Goal: Book appointment/travel/reservation

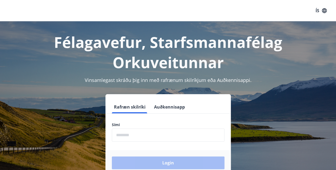
click at [133, 135] on input "phone" at bounding box center [168, 134] width 113 height 13
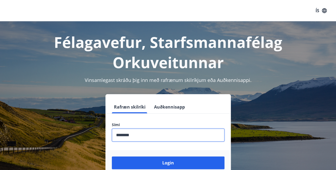
type input "********"
click at [112, 156] on button "Login" at bounding box center [168, 162] width 113 height 13
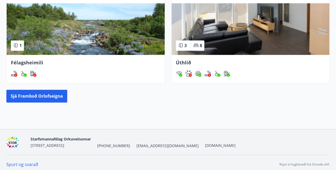
scroll to position [335, 0]
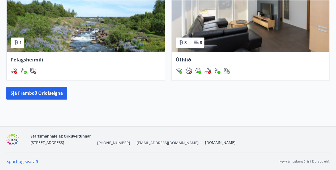
click at [32, 94] on button "Sjá framboð orlofseigna" at bounding box center [36, 93] width 61 height 13
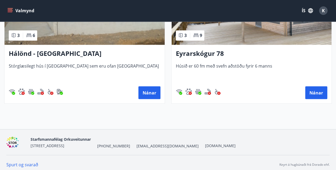
scroll to position [444, 0]
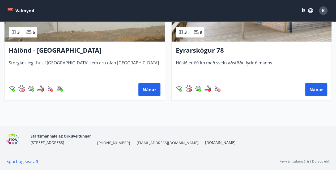
click at [22, 51] on h3 "Hálönd - [GEOGRAPHIC_DATA]" at bounding box center [85, 51] width 152 height 10
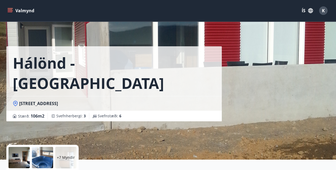
click at [25, 9] on button "Valmynd" at bounding box center [21, 11] width 30 height 10
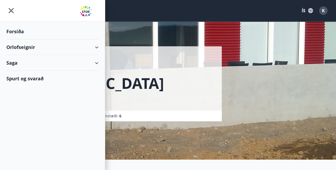
click at [25, 48] on div "Orlofseignir" at bounding box center [52, 47] width 92 height 16
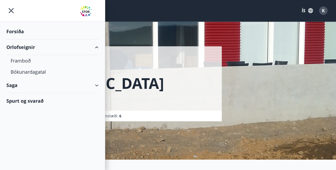
click at [21, 70] on div "Bókunardagatal" at bounding box center [53, 71] width 84 height 11
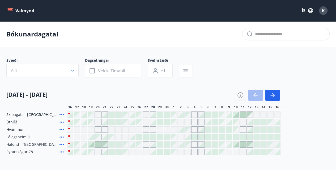
click at [74, 71] on icon "button" at bounding box center [72, 70] width 5 height 5
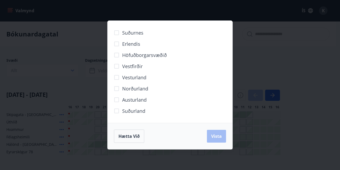
click at [126, 86] on span "Norðurland" at bounding box center [135, 88] width 26 height 7
click at [219, 138] on span "Vista" at bounding box center [216, 136] width 11 height 6
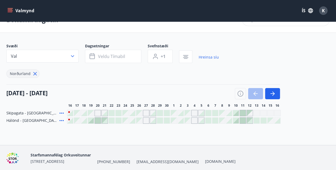
scroll to position [34, 0]
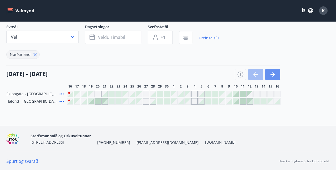
click at [275, 75] on icon "button" at bounding box center [273, 74] width 6 height 6
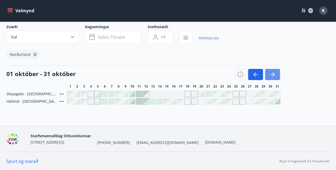
click at [275, 75] on icon "button" at bounding box center [273, 74] width 6 height 6
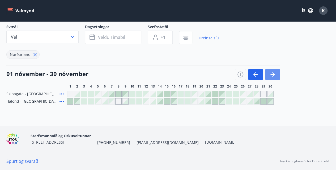
click at [275, 74] on icon "button" at bounding box center [273, 74] width 6 height 6
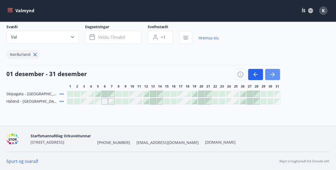
click at [275, 74] on icon "button" at bounding box center [273, 74] width 6 height 6
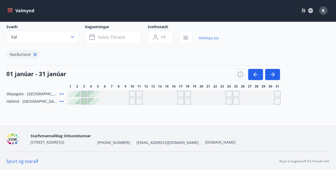
click at [253, 75] on icon "button" at bounding box center [256, 74] width 6 height 6
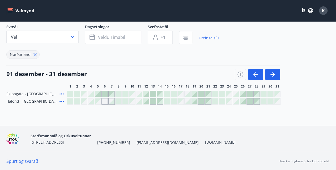
click at [253, 75] on icon "button" at bounding box center [256, 74] width 6 height 6
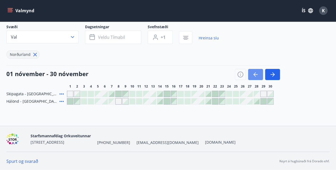
click at [253, 75] on icon "button" at bounding box center [256, 74] width 6 height 6
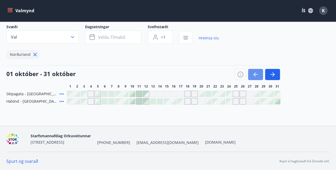
click at [253, 75] on icon "button" at bounding box center [256, 74] width 6 height 6
click at [253, 75] on div at bounding box center [257, 74] width 45 height 11
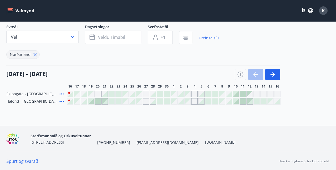
click at [253, 75] on div at bounding box center [257, 74] width 45 height 11
click at [273, 75] on icon "button" at bounding box center [273, 74] width 6 height 6
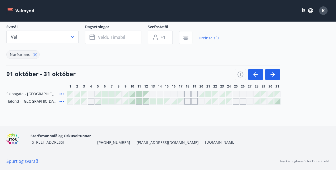
click at [273, 75] on icon "button" at bounding box center [273, 74] width 6 height 6
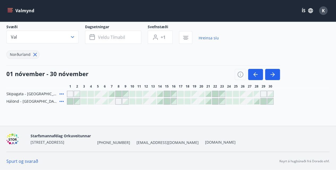
click at [153, 103] on div at bounding box center [153, 101] width 6 height 6
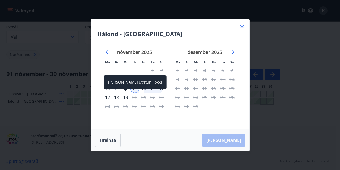
click at [127, 98] on div "19" at bounding box center [125, 97] width 9 height 9
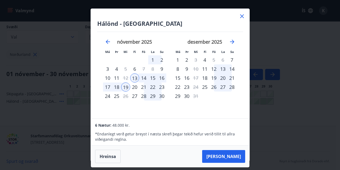
click at [240, 16] on icon at bounding box center [242, 16] width 6 height 6
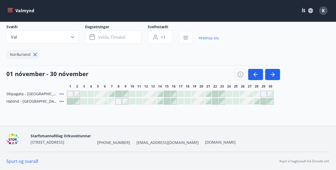
click at [276, 72] on icon "button" at bounding box center [273, 74] width 6 height 6
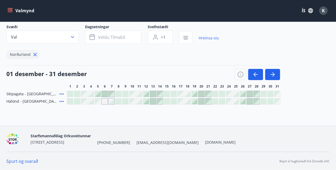
click at [92, 101] on div at bounding box center [91, 101] width 6 height 6
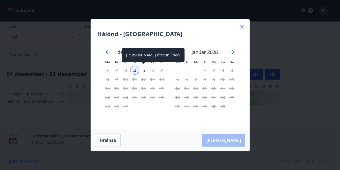
click at [143, 69] on div "5" at bounding box center [143, 70] width 9 height 9
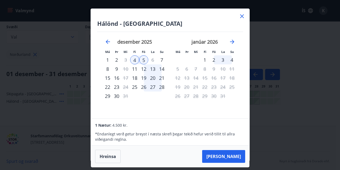
click at [117, 68] on div "9" at bounding box center [116, 68] width 9 height 9
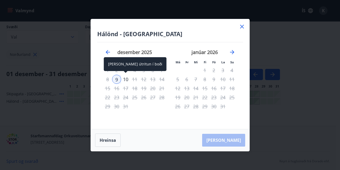
click at [128, 78] on div "10" at bounding box center [125, 79] width 9 height 9
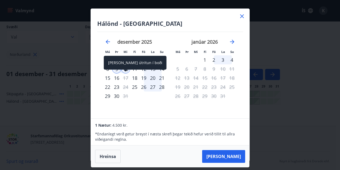
click at [128, 78] on div "17" at bounding box center [125, 77] width 9 height 9
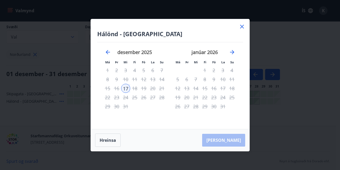
click at [242, 27] on icon at bounding box center [242, 26] width 1 height 1
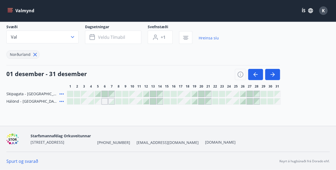
click at [99, 99] on div "Gráir dagar eru ekki bókanlegir" at bounding box center [98, 101] width 6 height 6
click at [98, 102] on div "Gráir dagar eru ekki bókanlegir" at bounding box center [98, 101] width 6 height 6
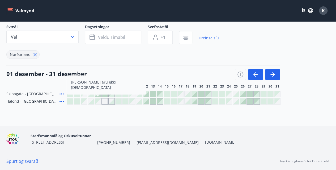
click at [78, 102] on div at bounding box center [77, 101] width 6 height 6
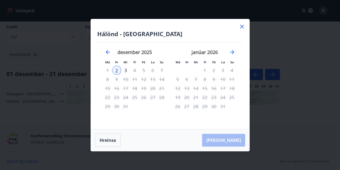
click at [241, 26] on icon at bounding box center [242, 26] width 6 height 6
